Goal: Navigation & Orientation: Find specific page/section

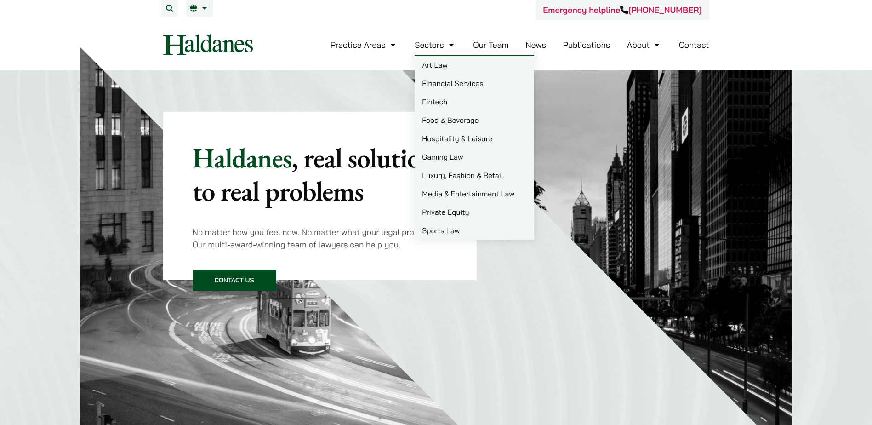
click at [450, 43] on link "Sectors" at bounding box center [435, 45] width 41 height 11
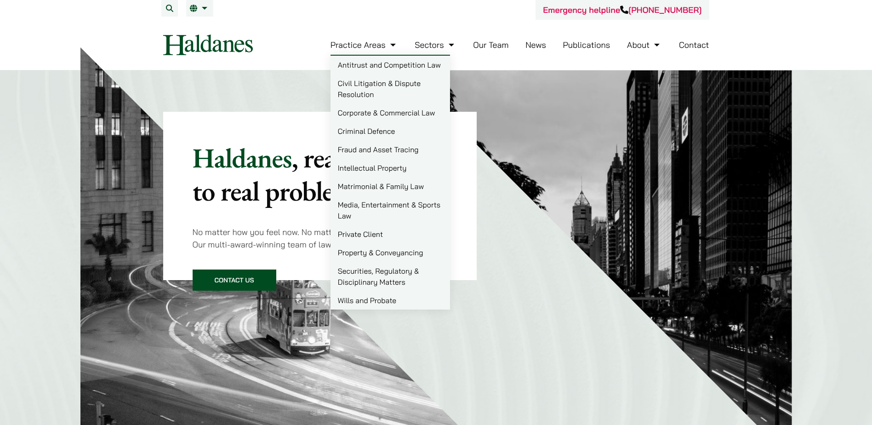
click at [358, 251] on link "Property & Conveyancing" at bounding box center [391, 252] width 120 height 18
